Goal: Task Accomplishment & Management: Manage account settings

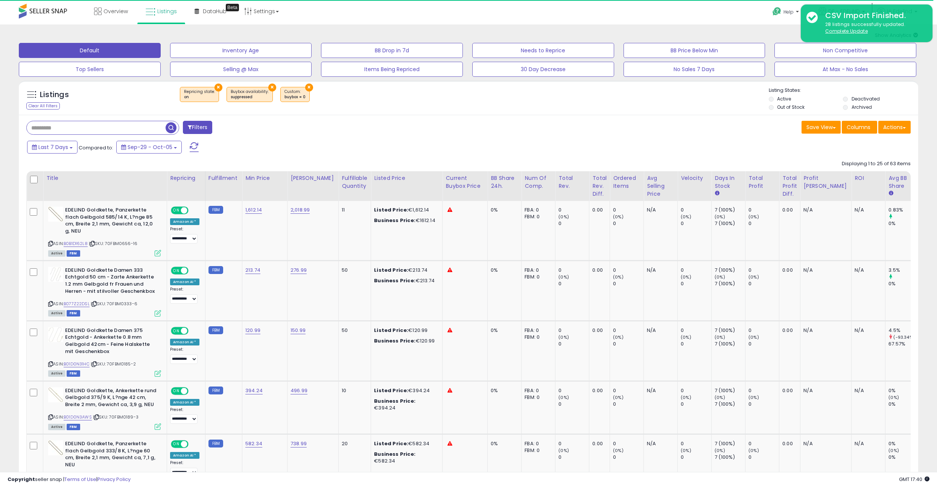
click at [347, 129] on div "Filters" at bounding box center [245, 128] width 448 height 15
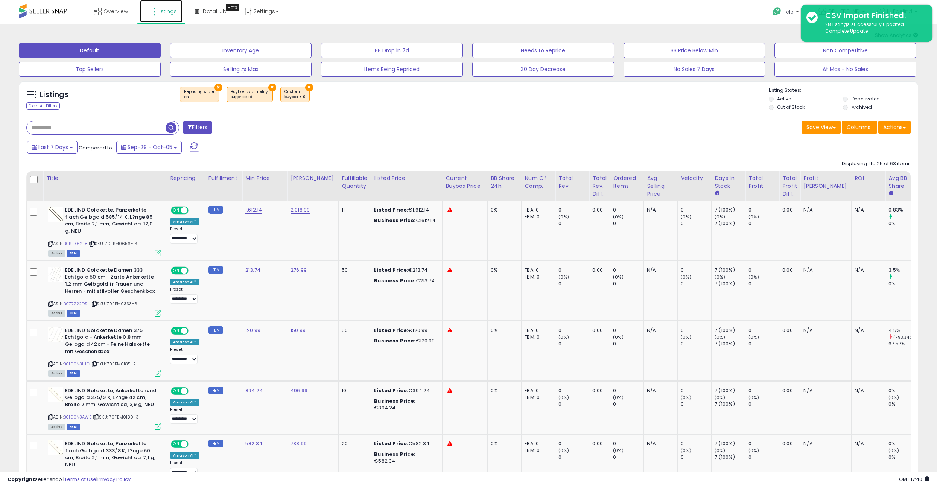
click at [161, 10] on span "Listings" at bounding box center [167, 12] width 20 height 8
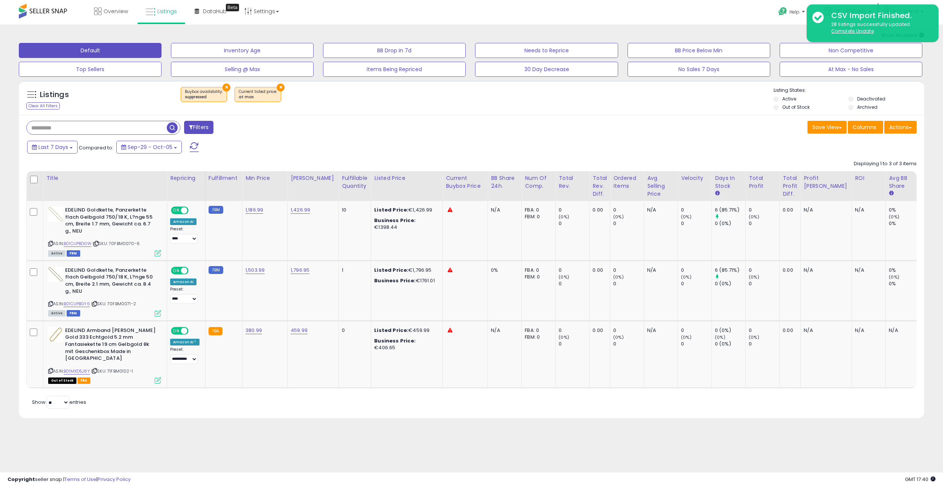
click at [277, 88] on button "×" at bounding box center [281, 88] width 8 height 8
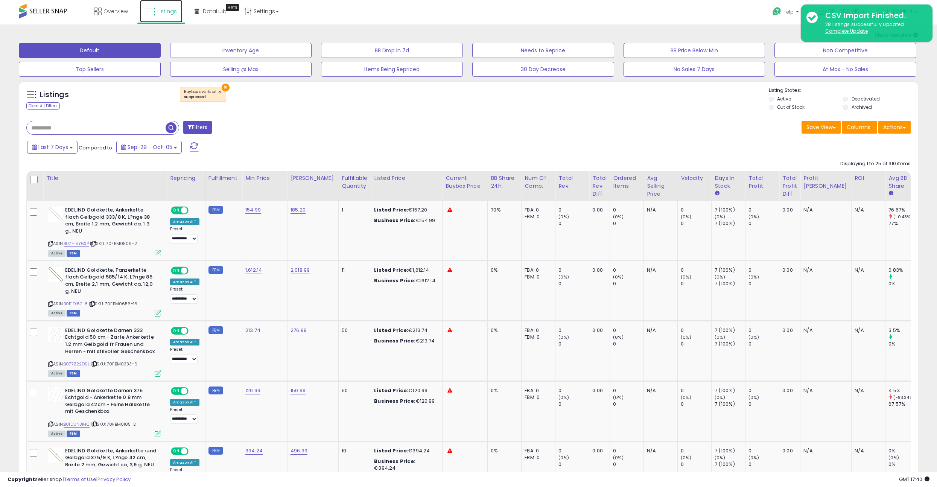
click at [162, 8] on span "Listings" at bounding box center [167, 12] width 20 height 8
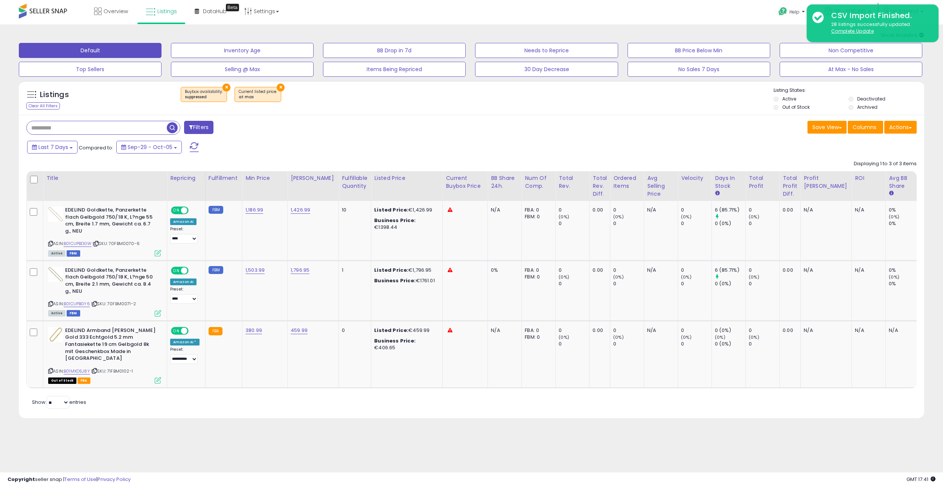
click at [223, 86] on button "×" at bounding box center [226, 88] width 8 height 8
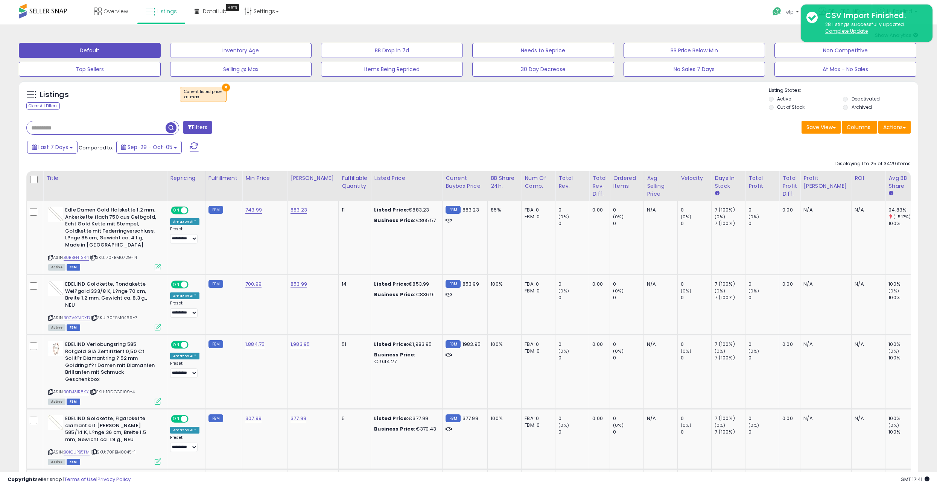
click at [165, 12] on span "Listings" at bounding box center [167, 12] width 20 height 8
